Goal: Information Seeking & Learning: Learn about a topic

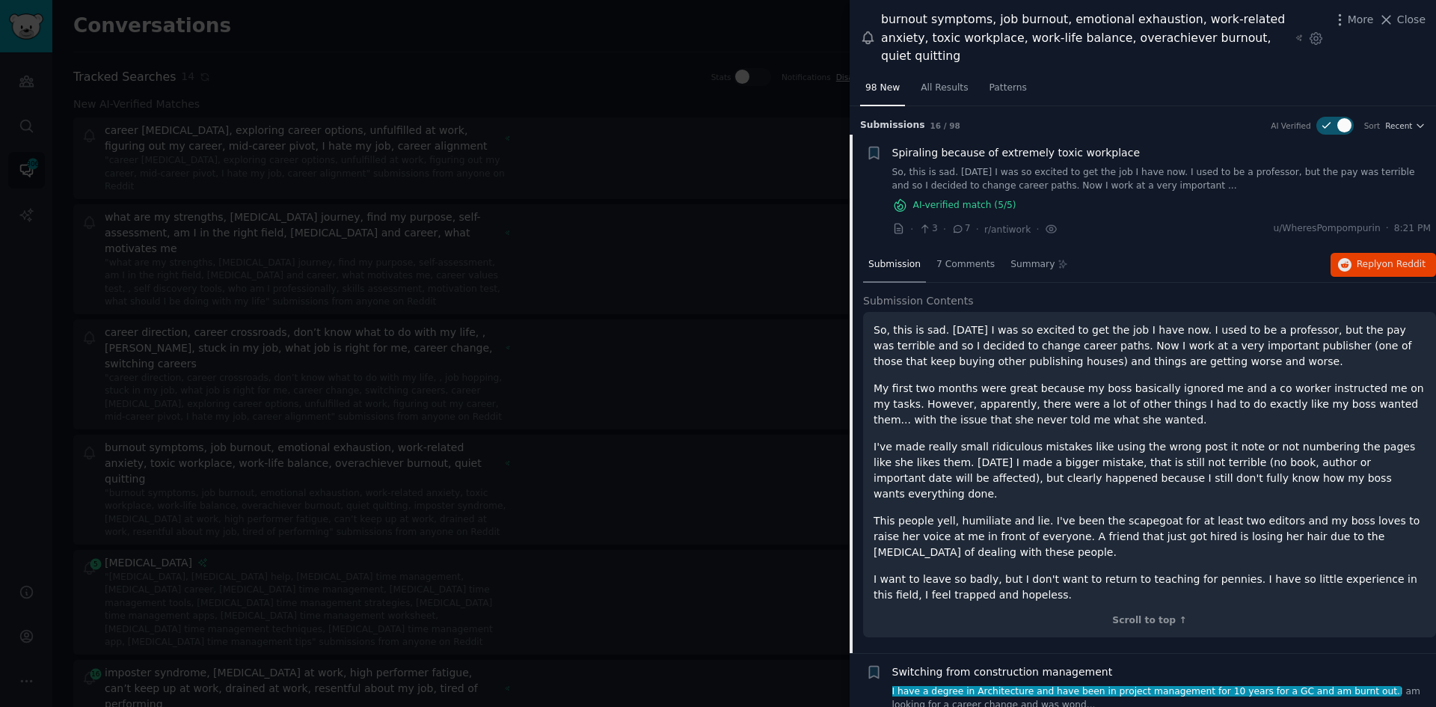
scroll to position [28, 0]
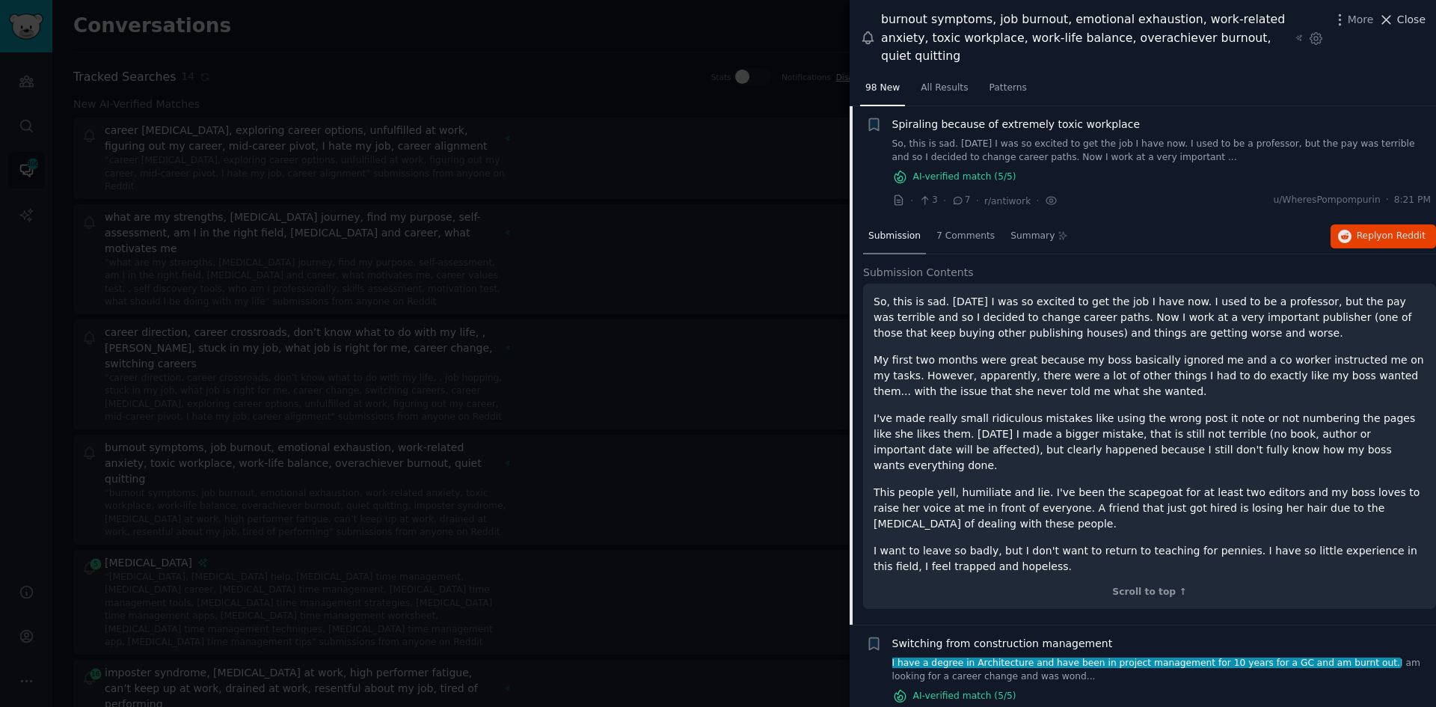
click at [1394, 15] on icon at bounding box center [1386, 20] width 16 height 16
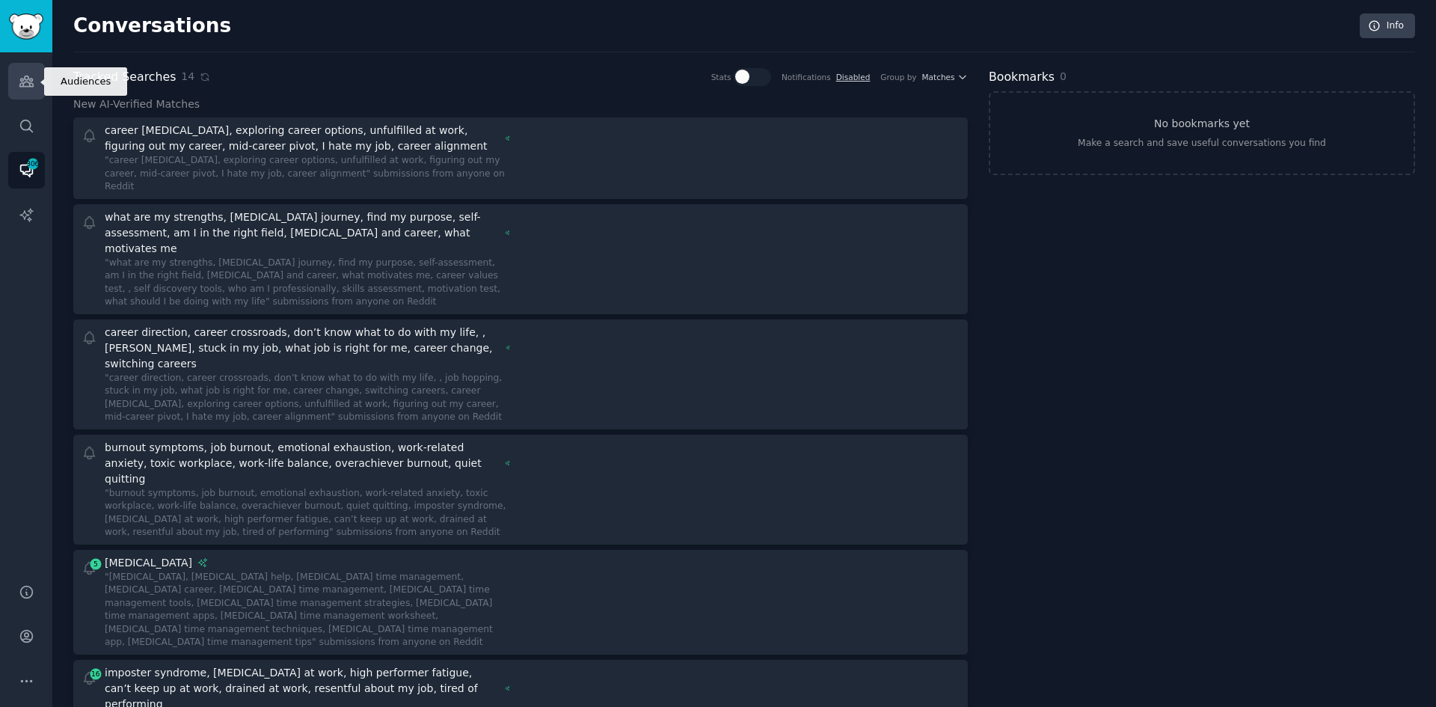
click at [32, 82] on icon "Sidebar" at bounding box center [27, 81] width 16 height 16
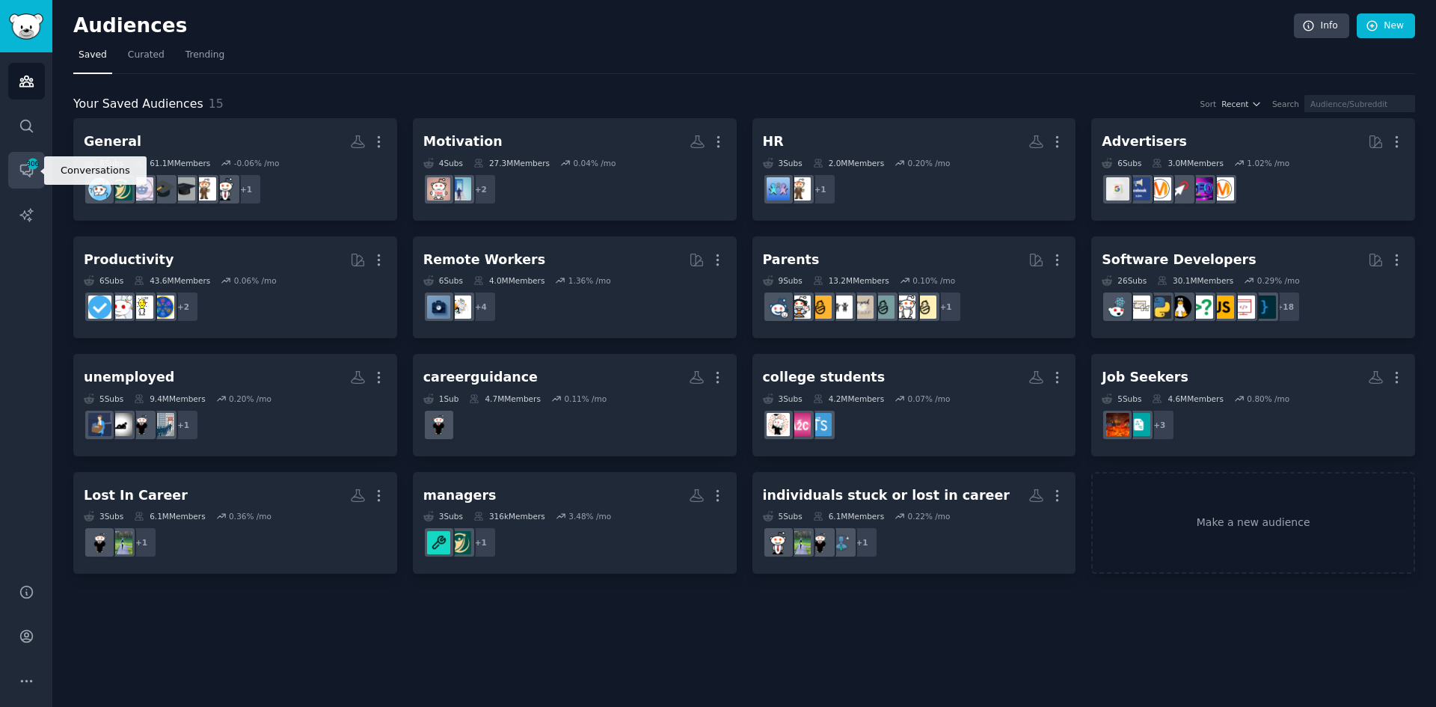
click at [27, 170] on icon "Sidebar" at bounding box center [32, 163] width 13 height 13
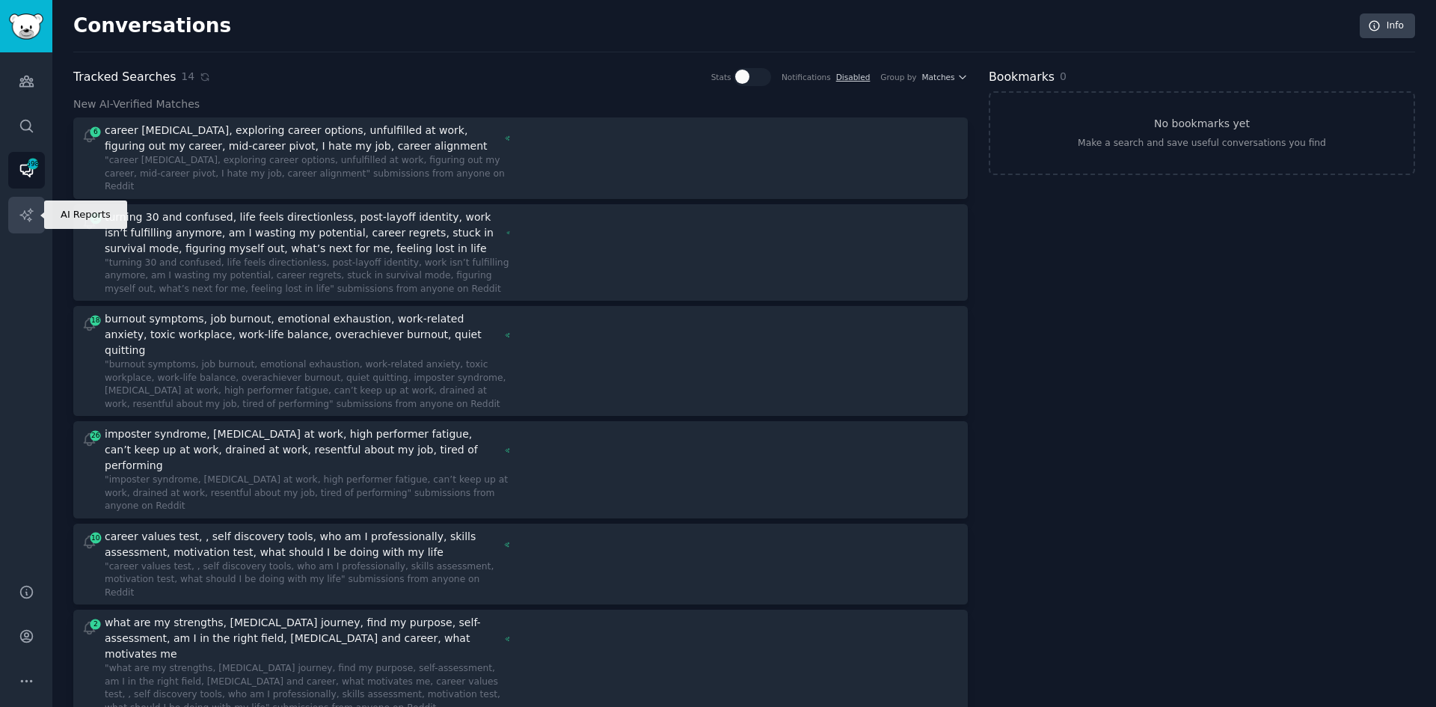
click at [27, 214] on icon "Sidebar" at bounding box center [25, 214] width 13 height 13
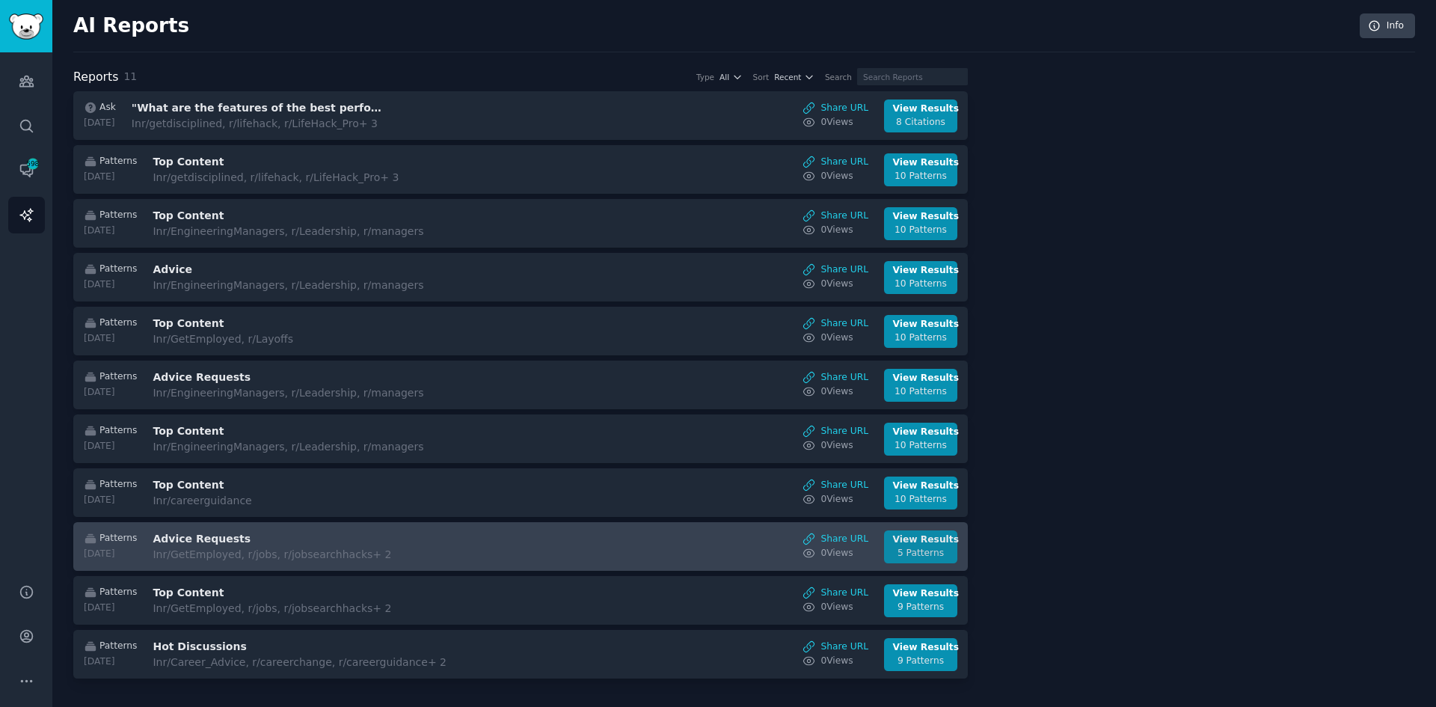
click at [914, 544] on div "View Results" at bounding box center [921, 539] width 56 height 13
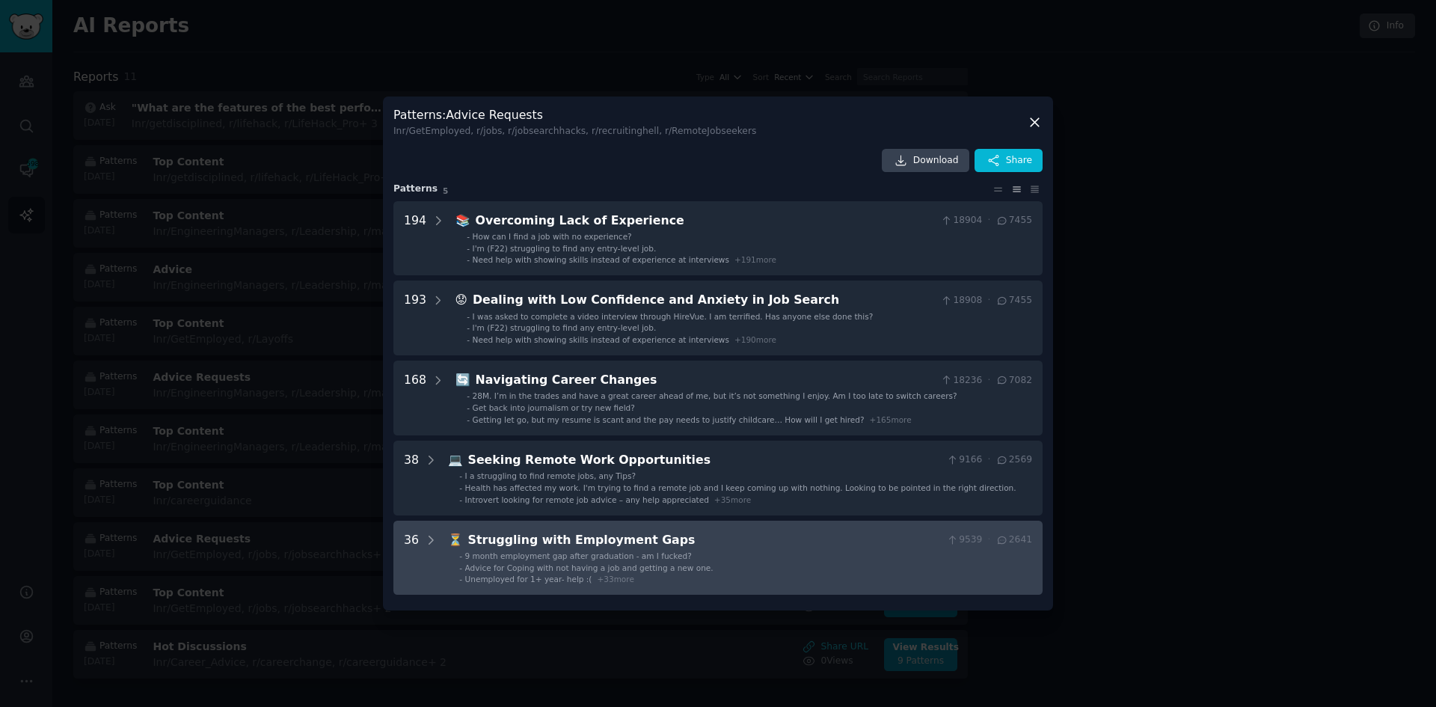
click at [734, 562] on li "- Advice for Coping with not having a job and getting a new one." at bounding box center [745, 567] width 573 height 10
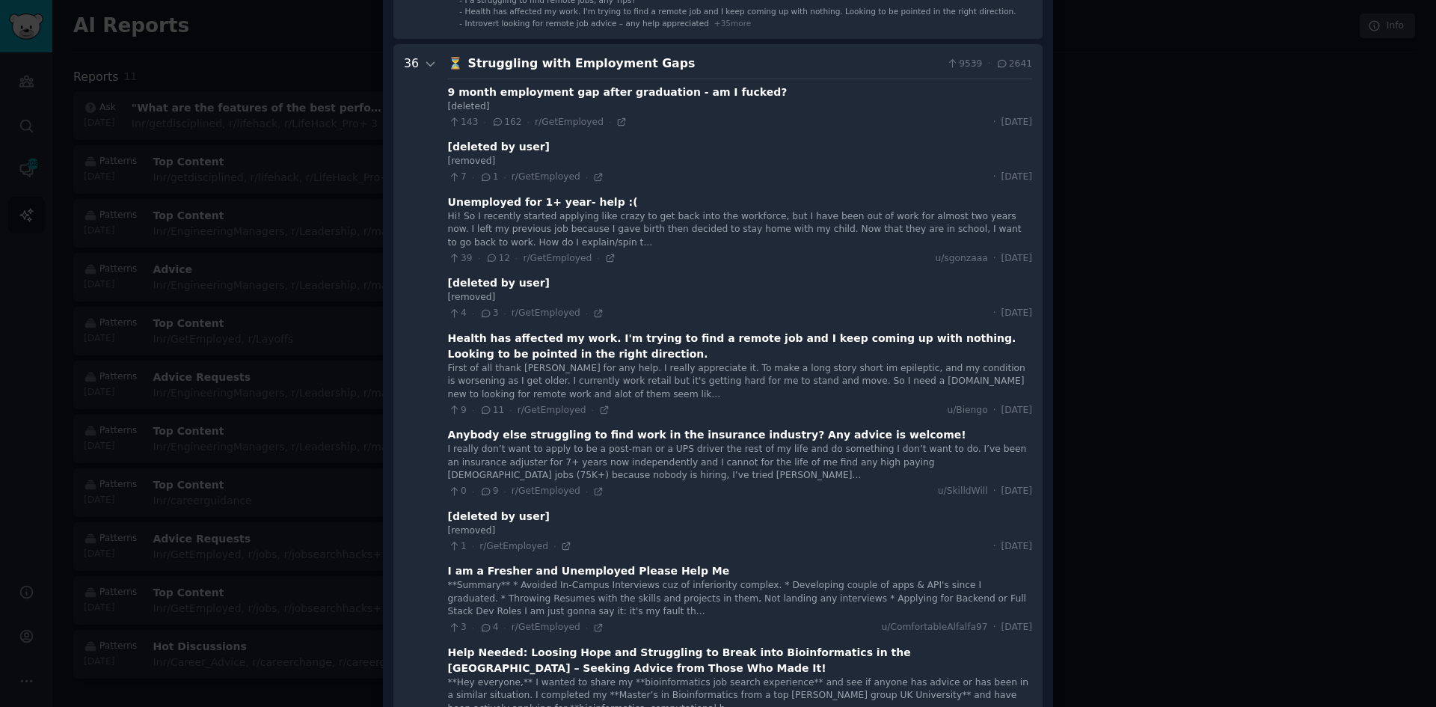
scroll to position [435, 0]
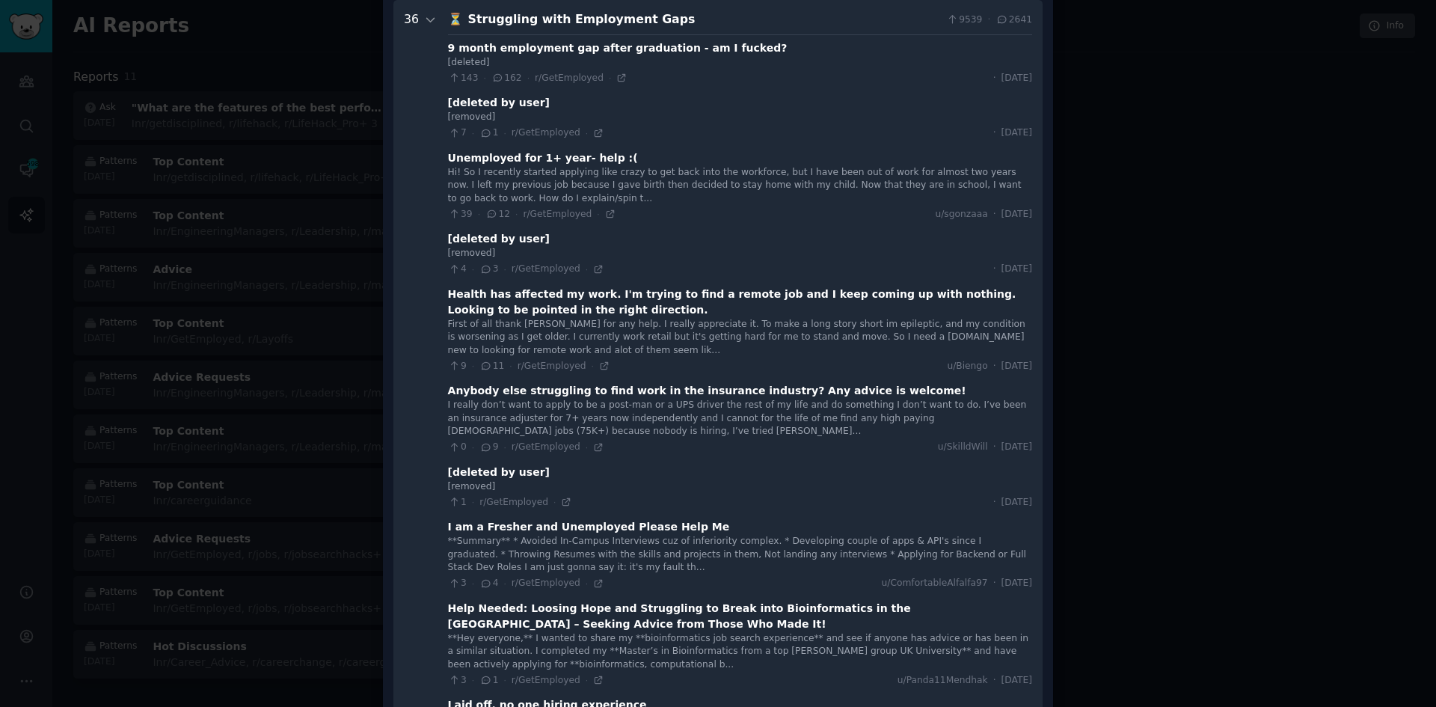
click at [1170, 298] on div at bounding box center [718, 353] width 1436 height 707
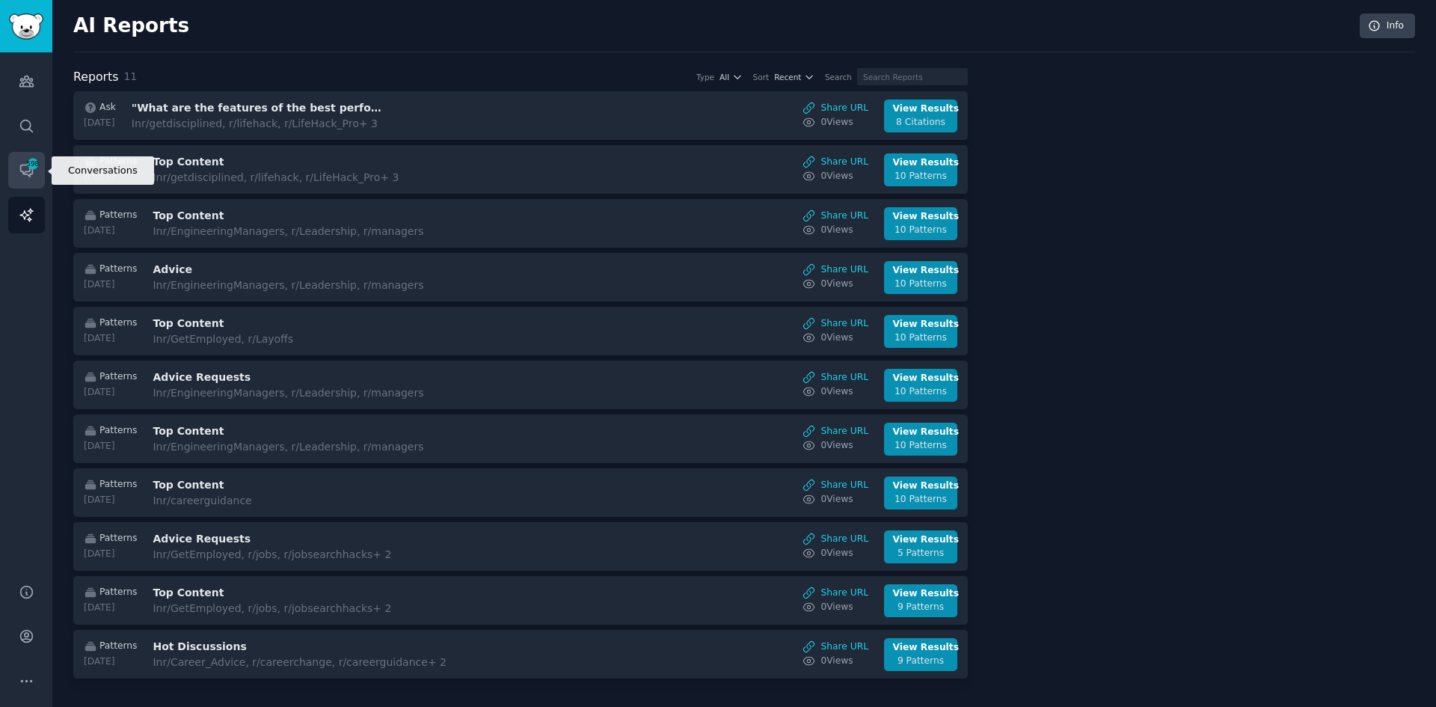
click at [27, 164] on span "598" at bounding box center [32, 164] width 13 height 10
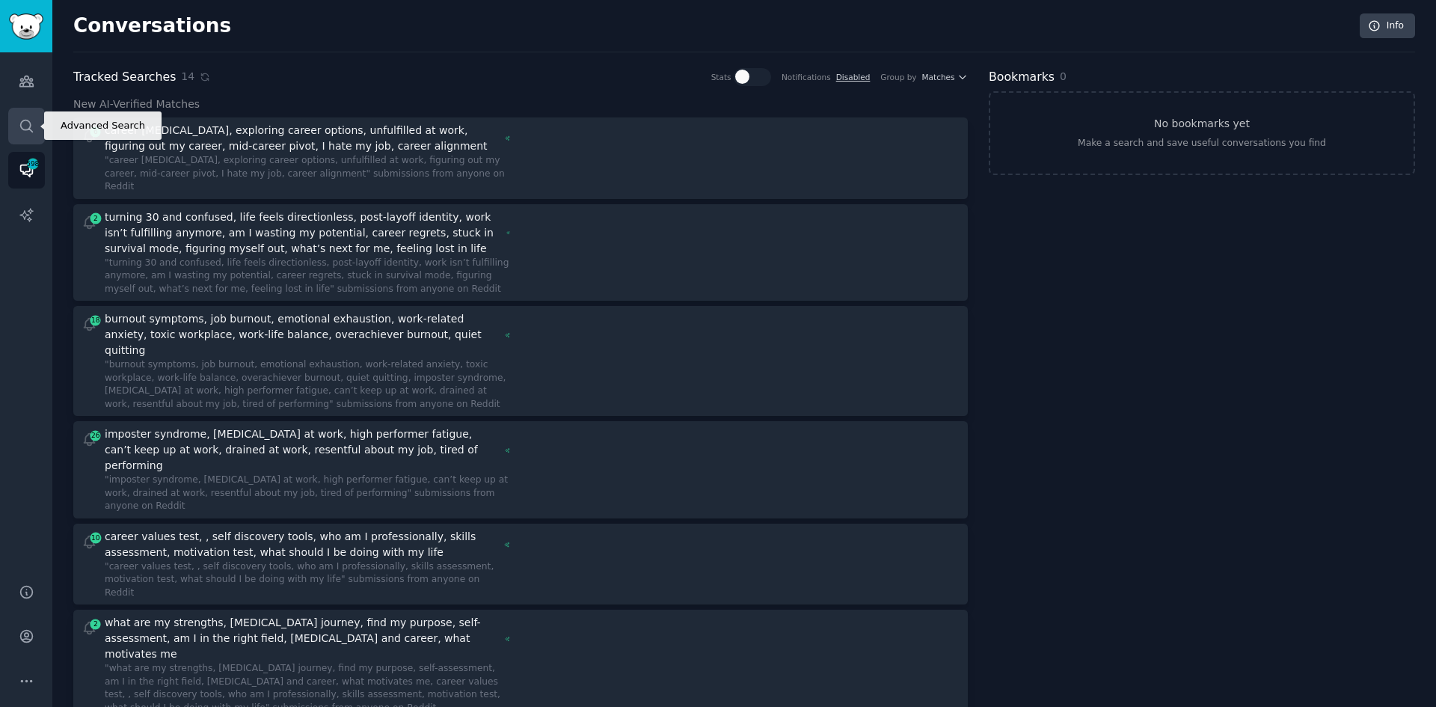
click at [31, 129] on icon "Sidebar" at bounding box center [27, 126] width 16 height 16
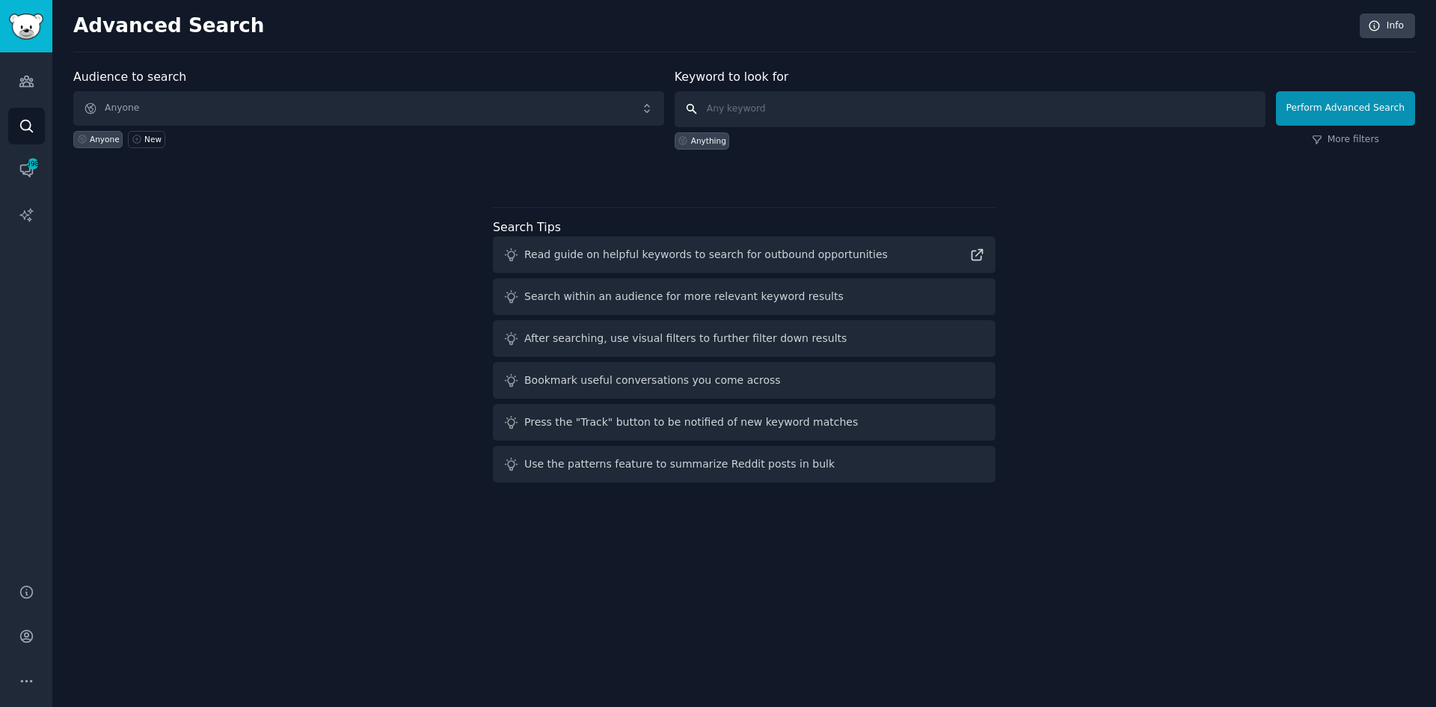
click at [748, 114] on input "text" at bounding box center [970, 109] width 591 height 36
type input "job [MEDICAL_DATA] search, interviews"
click at [1340, 110] on button "Perform Advanced Search" at bounding box center [1345, 108] width 139 height 34
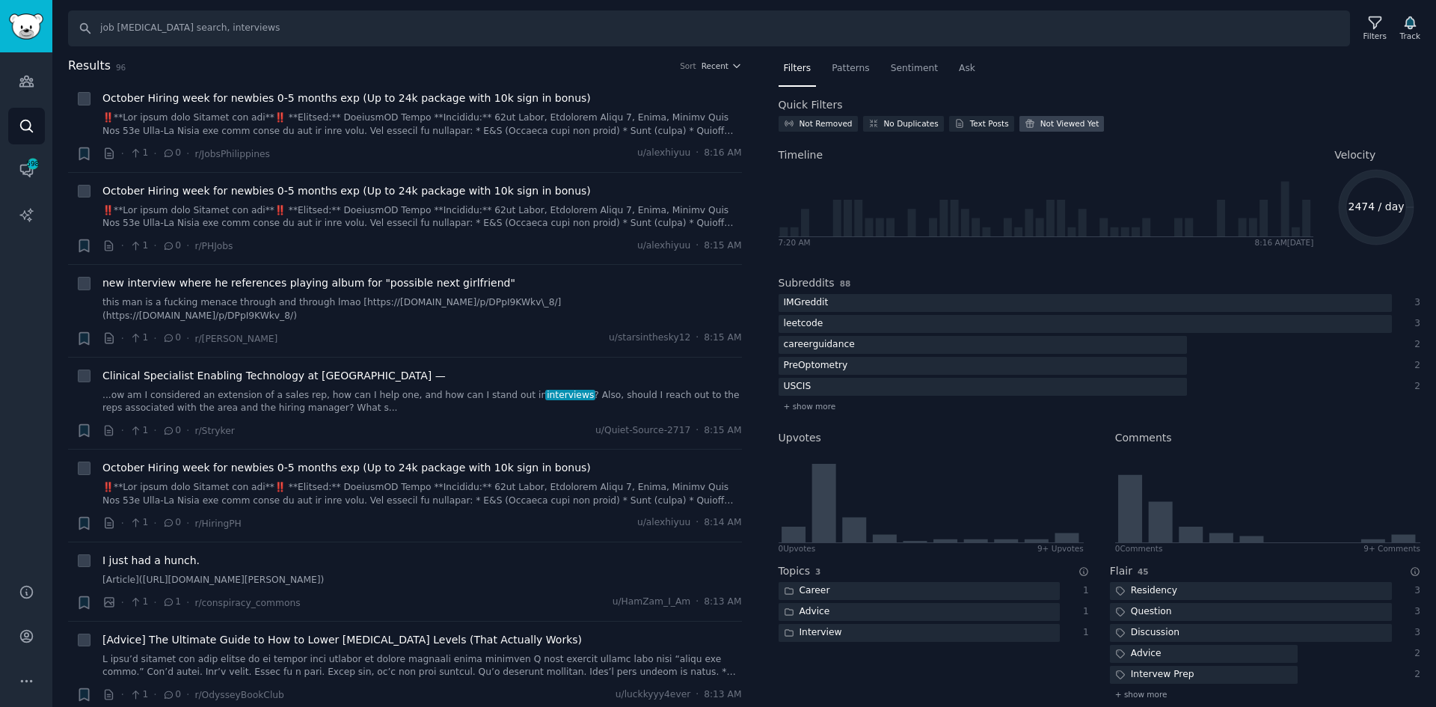
click at [1040, 122] on div "Not Viewed Yet" at bounding box center [1069, 123] width 59 height 10
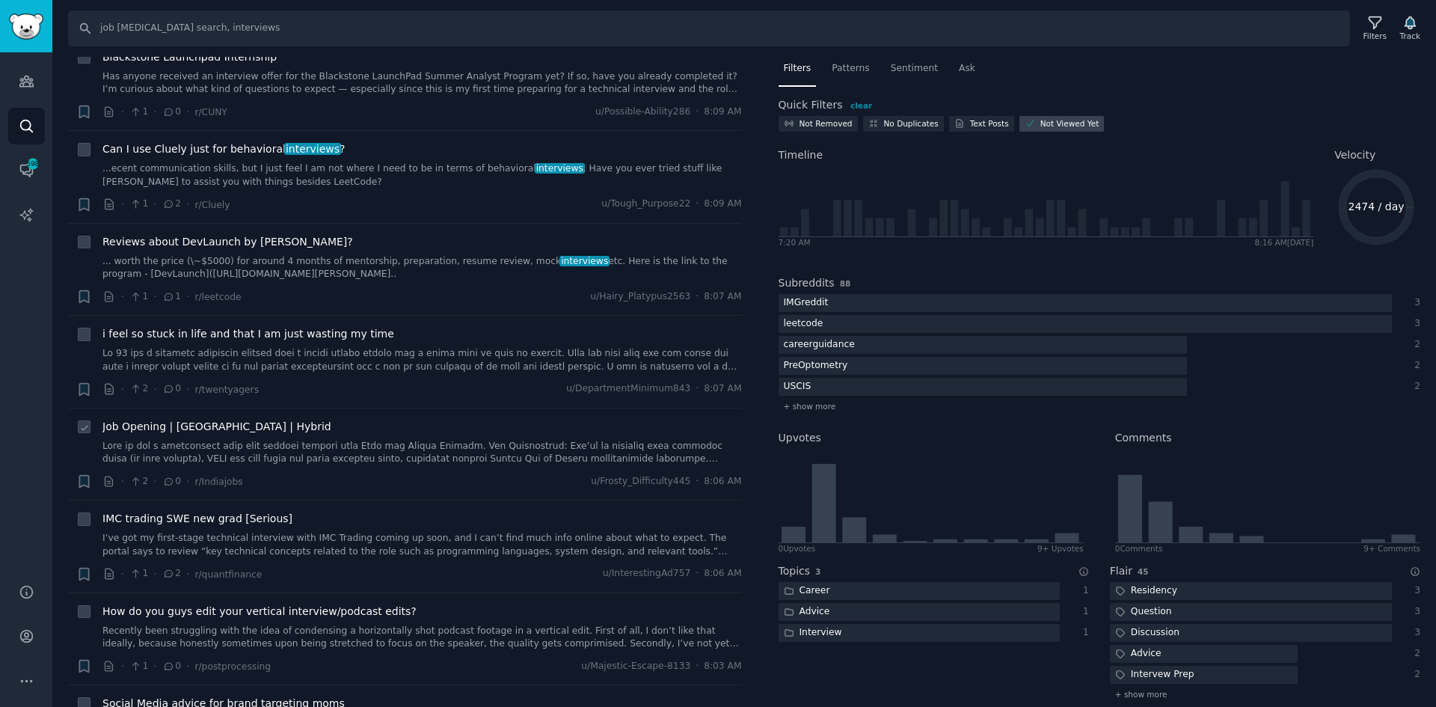
scroll to position [1571, 0]
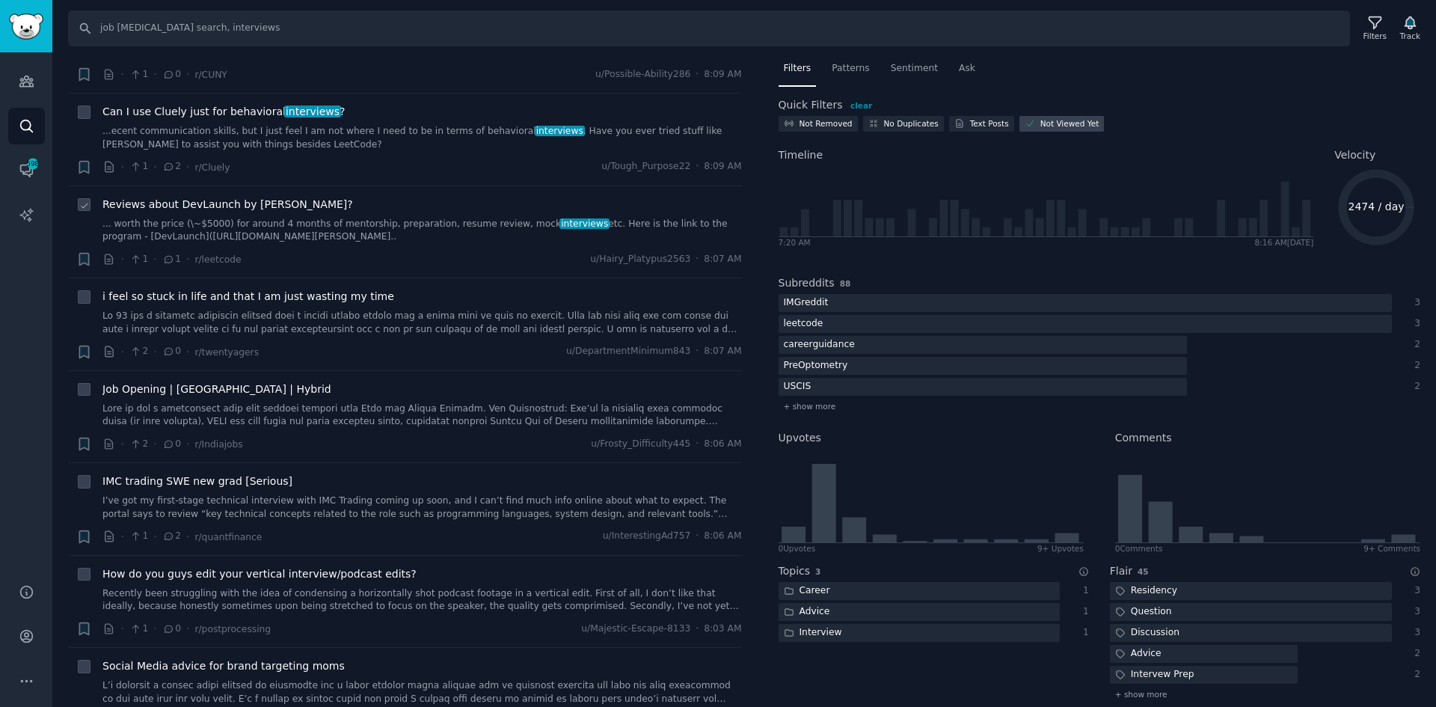
click at [221, 197] on span "Reviews about DevLaunch by [PERSON_NAME]?" at bounding box center [227, 205] width 251 height 16
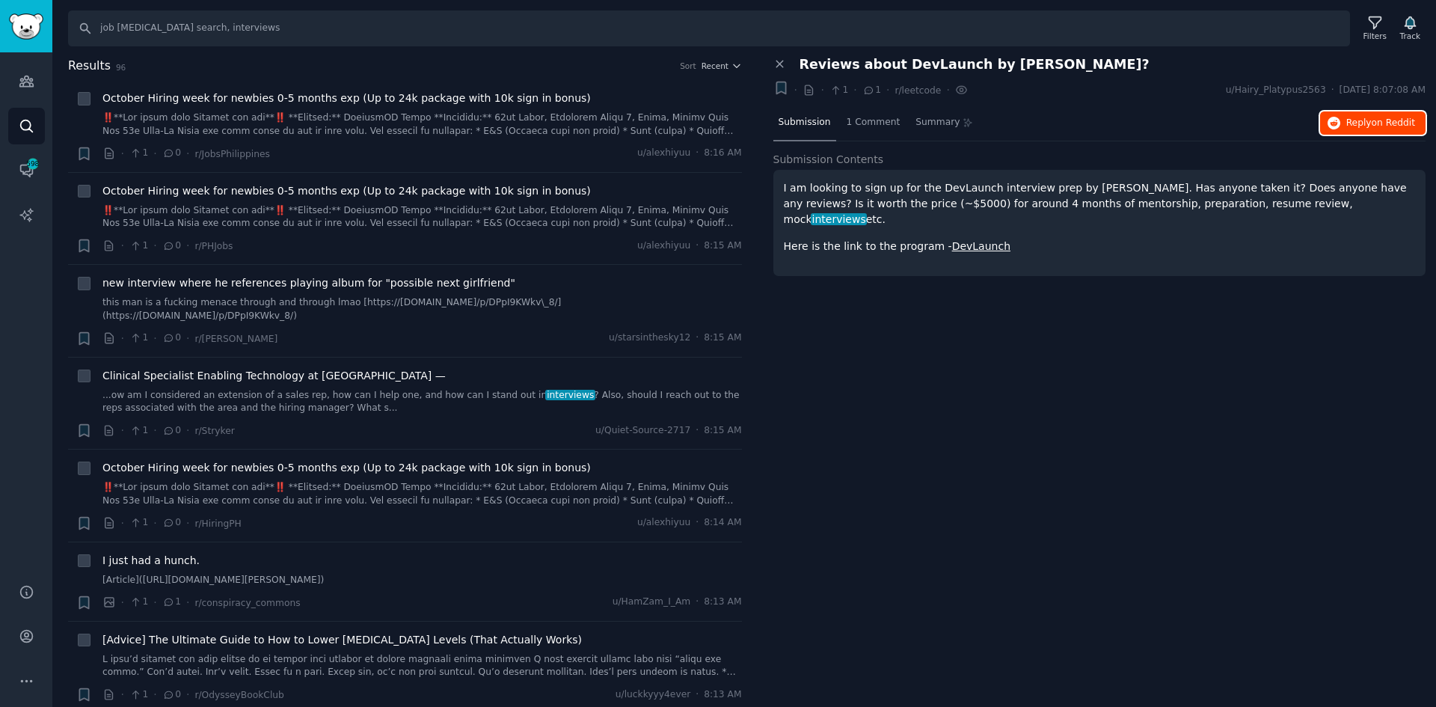
click at [1393, 117] on span "on Reddit" at bounding box center [1393, 122] width 43 height 10
